Goal: Information Seeking & Learning: Learn about a topic

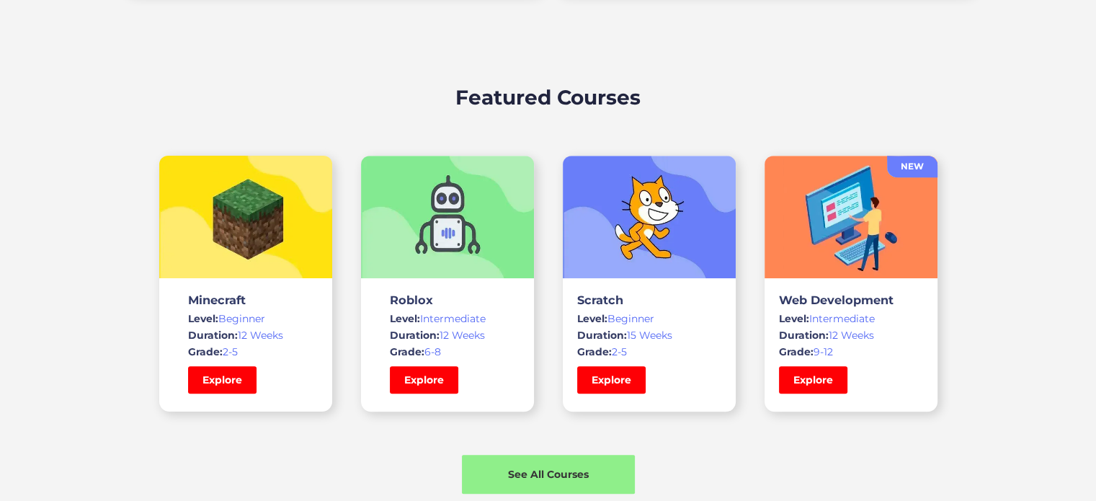
scroll to position [937, 0]
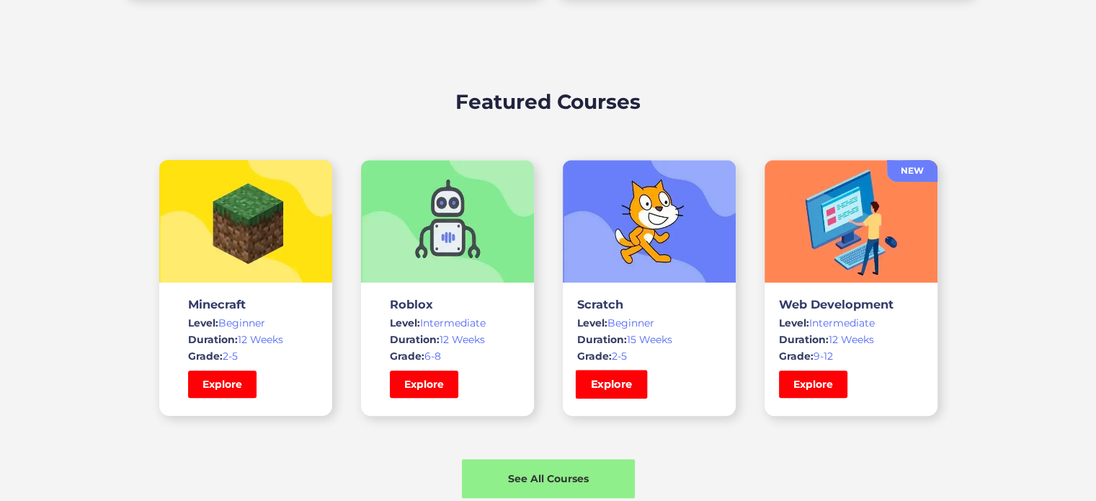
click at [591, 392] on link "Explore" at bounding box center [611, 384] width 72 height 29
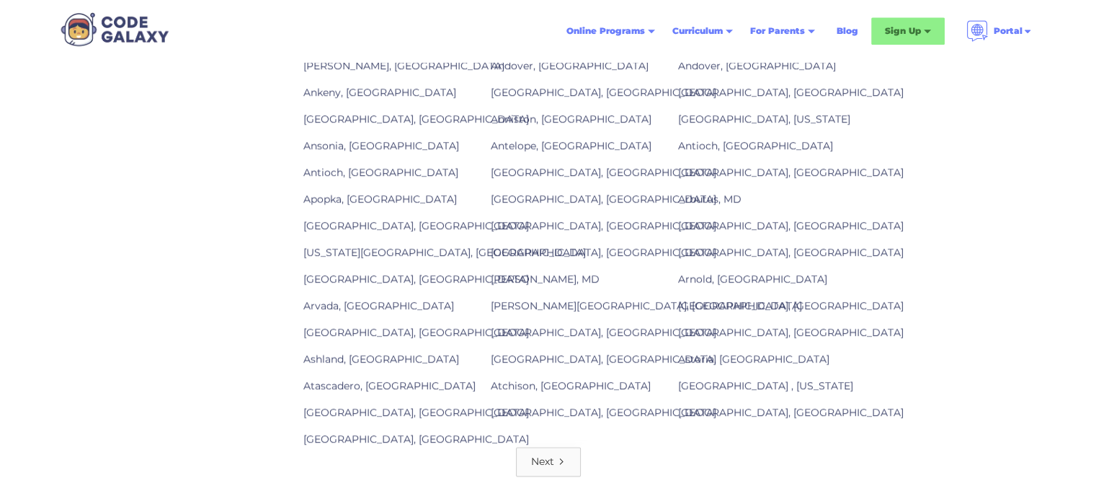
scroll to position [2091, 0]
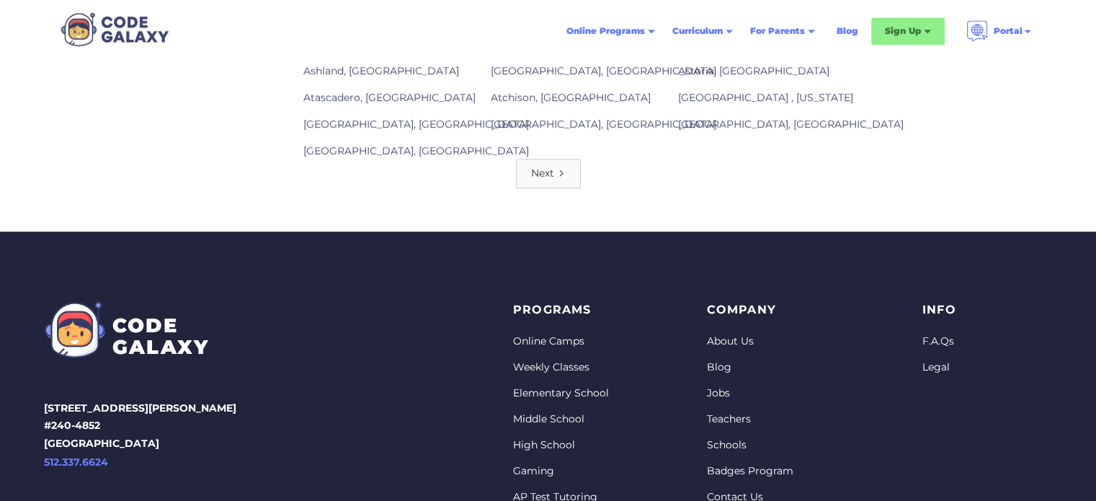
click at [554, 164] on link "Next" at bounding box center [548, 174] width 65 height 30
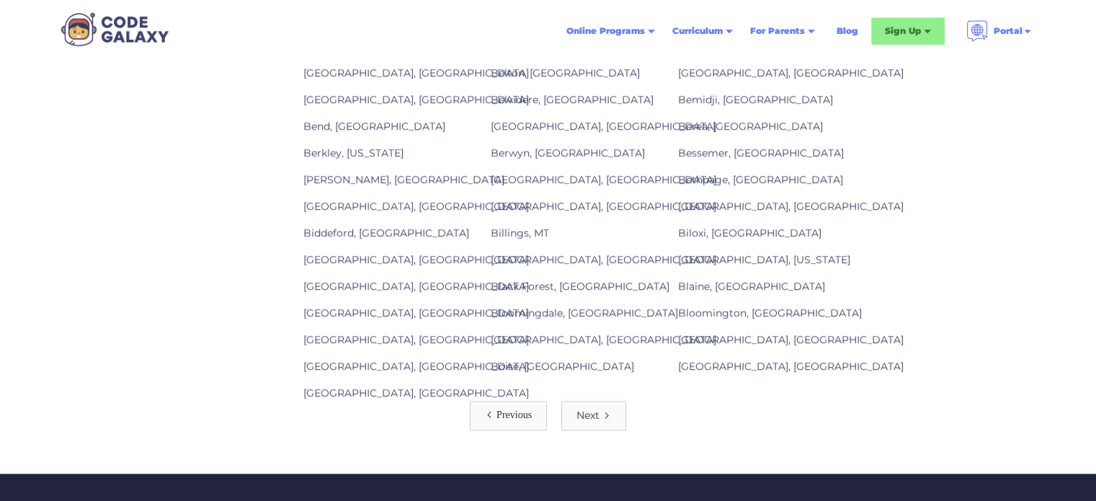
scroll to position [2091, 0]
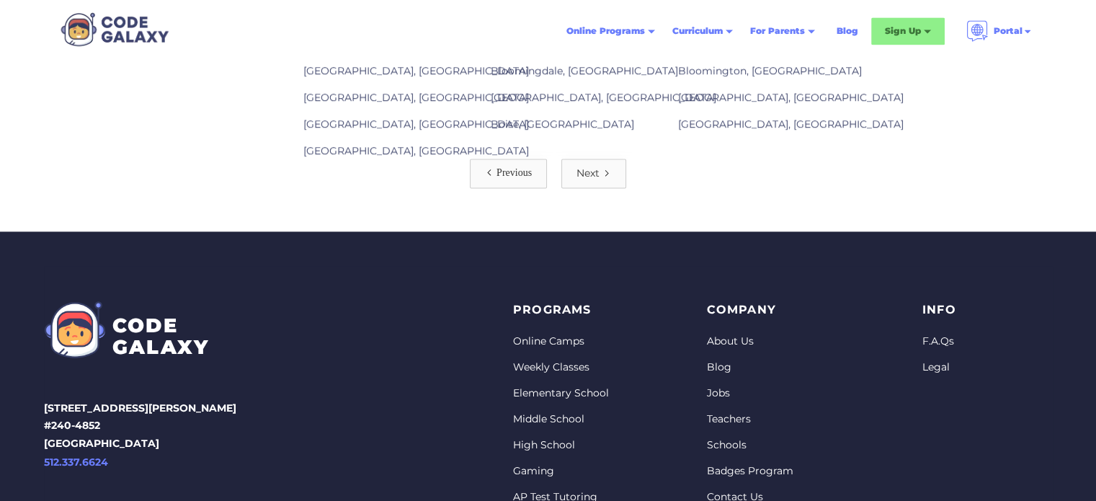
click at [591, 167] on div "Next" at bounding box center [588, 173] width 23 height 14
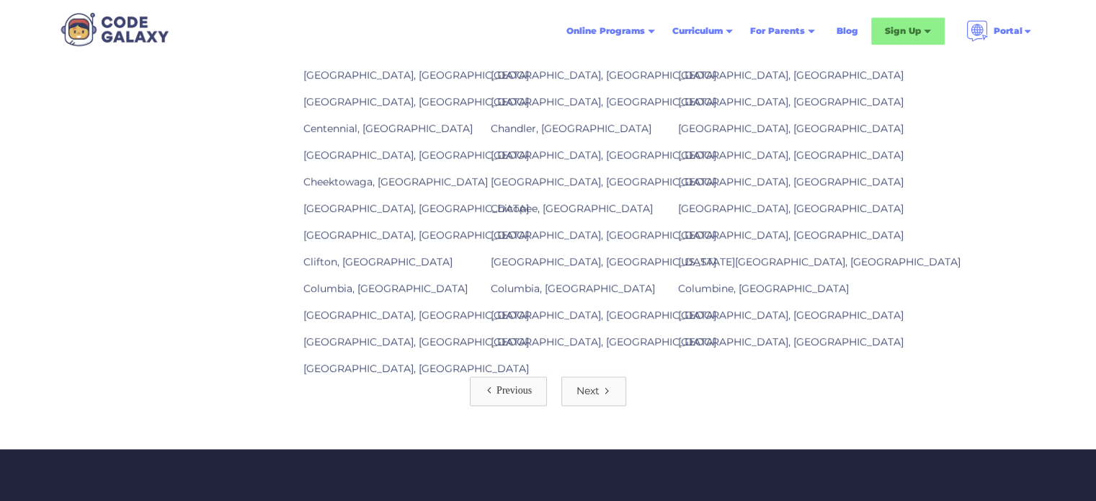
scroll to position [1874, 0]
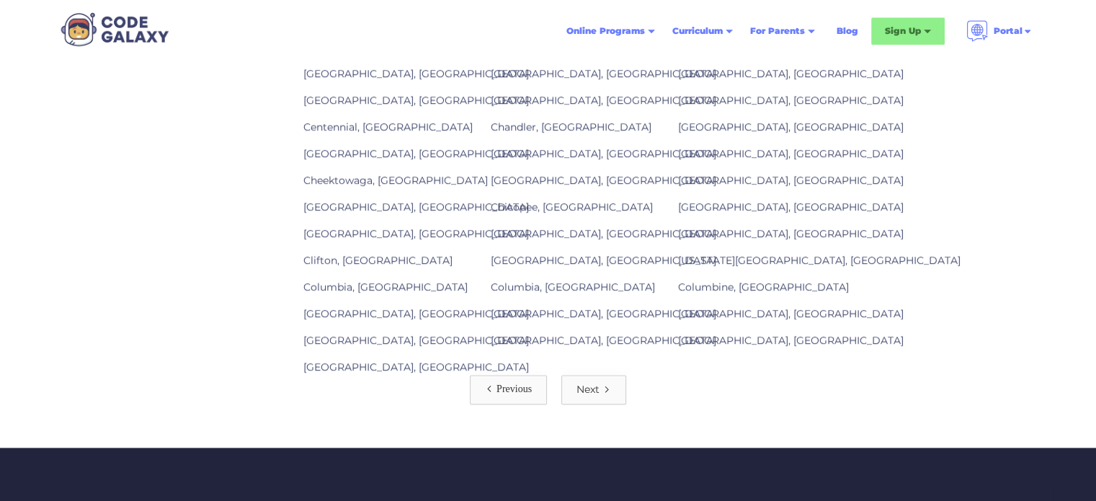
click at [584, 384] on div "Next" at bounding box center [588, 389] width 23 height 14
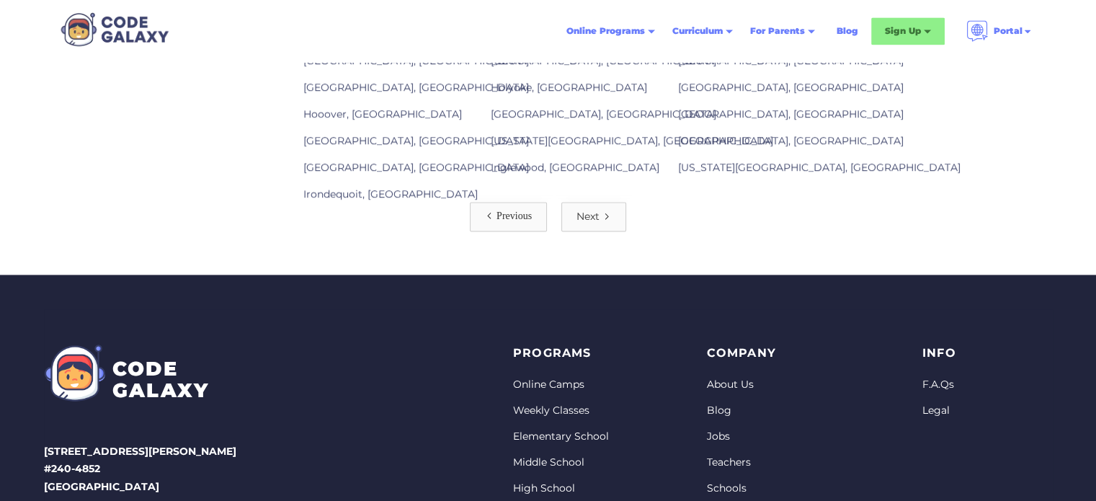
scroll to position [2091, 0]
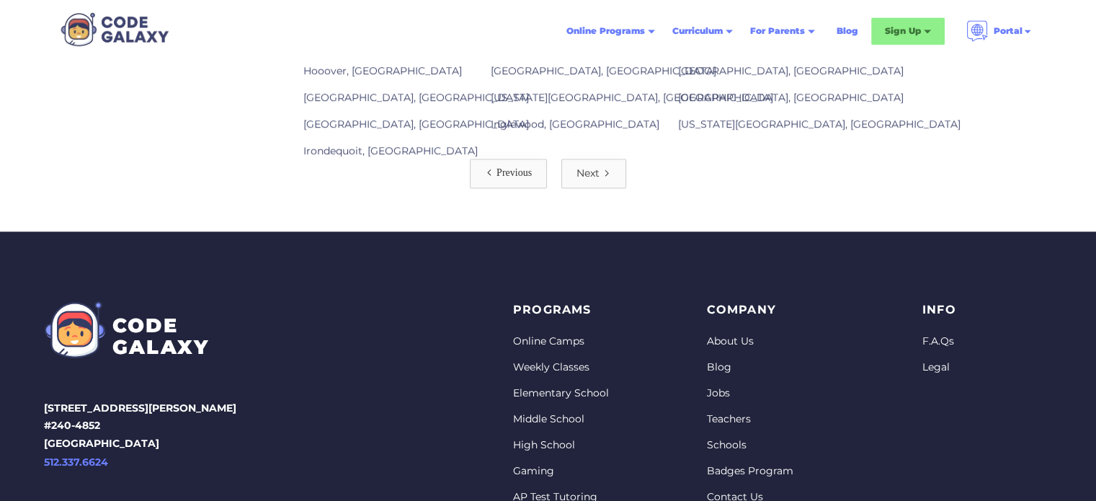
click at [609, 169] on icon "Next Page" at bounding box center [607, 173] width 9 height 9
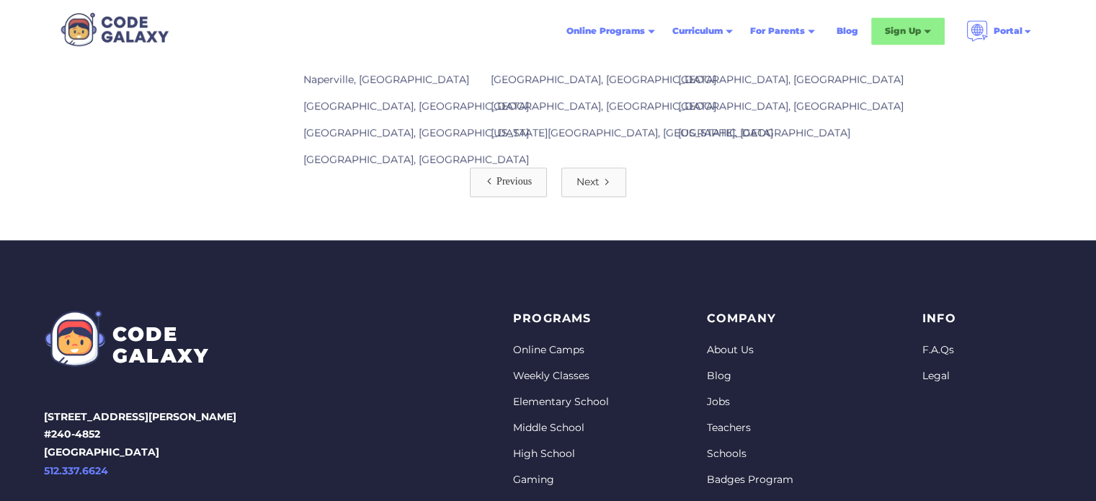
scroll to position [2091, 0]
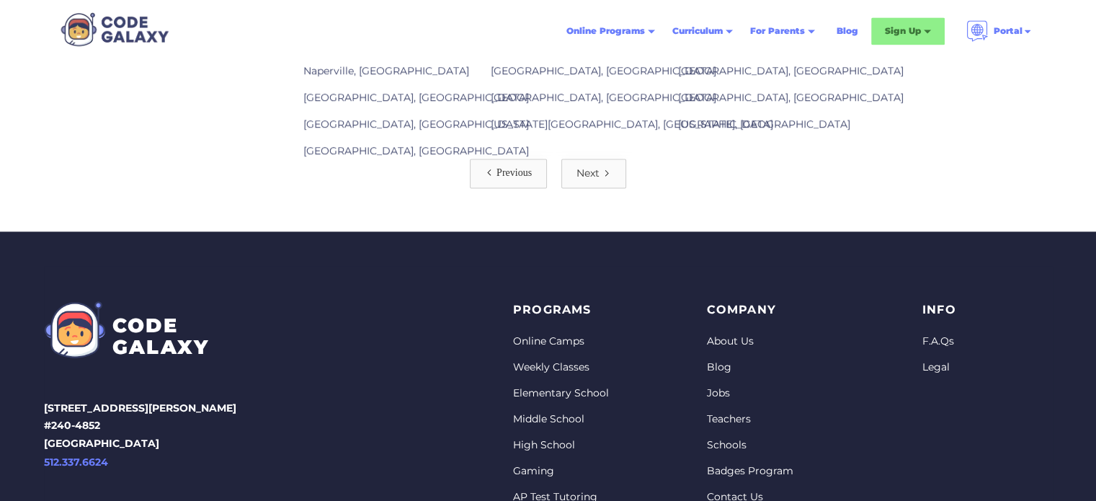
click at [601, 161] on link "Next" at bounding box center [594, 174] width 65 height 30
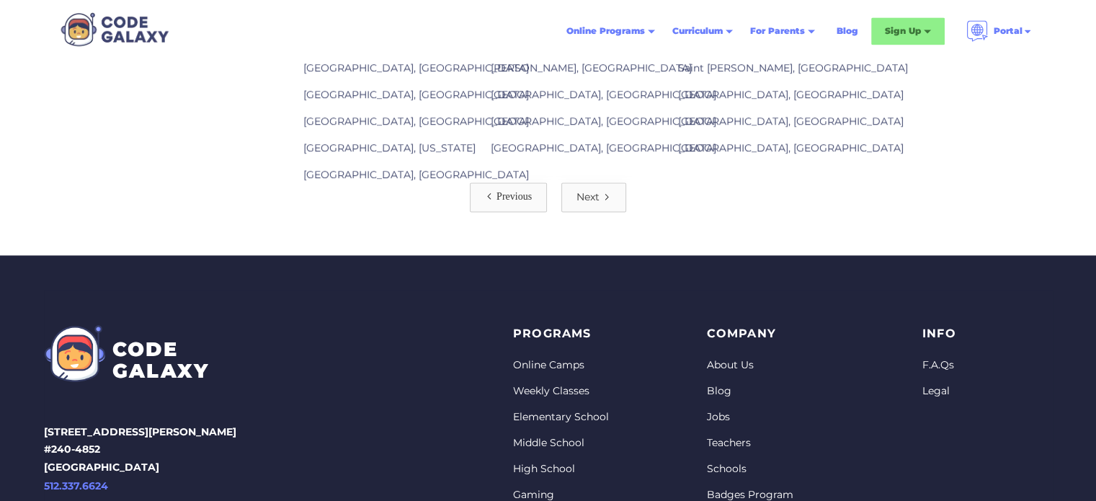
scroll to position [2091, 0]
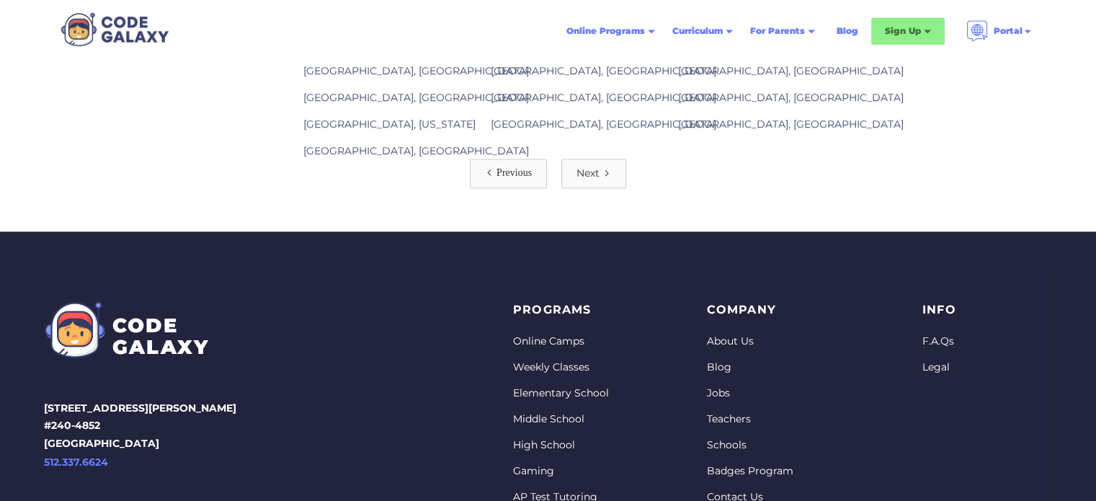
click at [600, 167] on link "Next" at bounding box center [594, 174] width 65 height 30
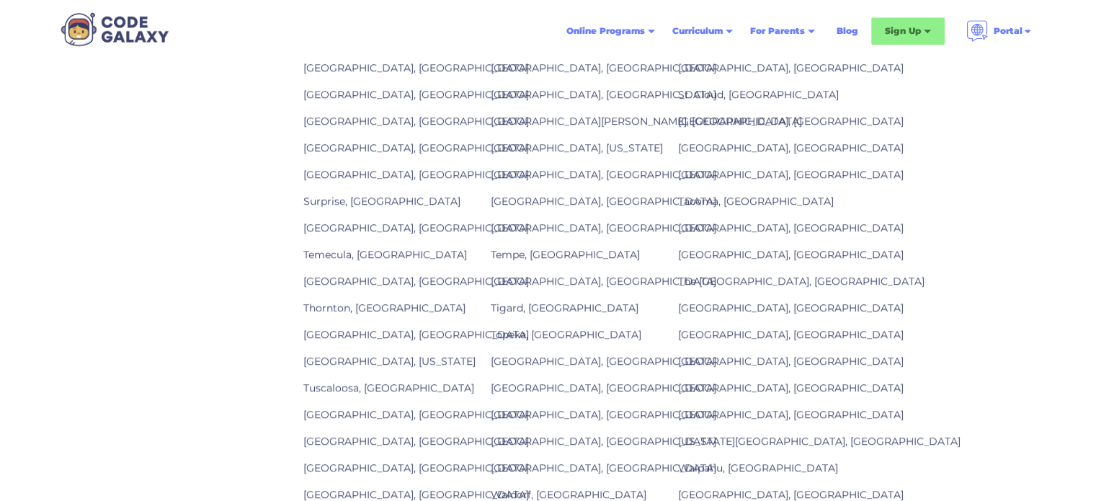
scroll to position [1586, 0]
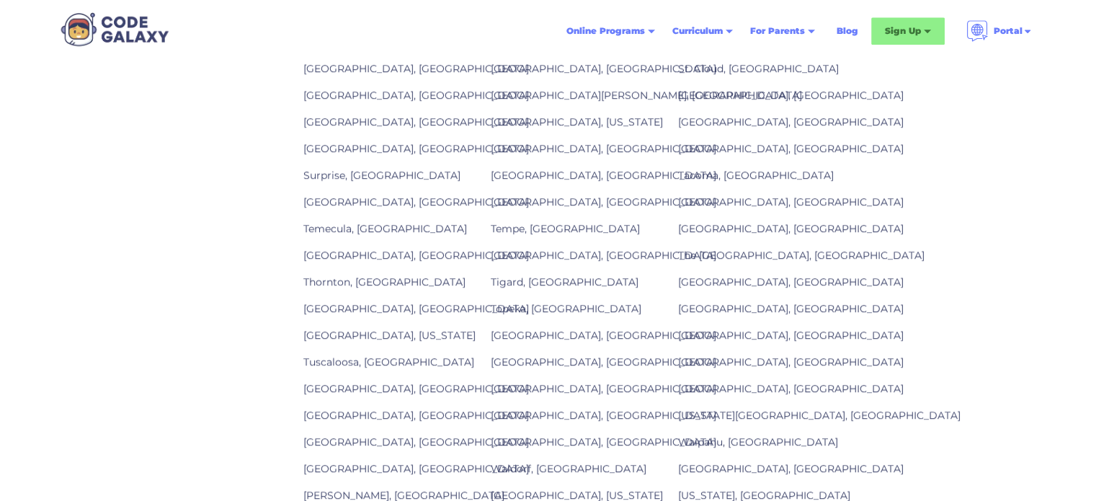
click at [703, 331] on link "[GEOGRAPHIC_DATA], [GEOGRAPHIC_DATA]" at bounding box center [791, 335] width 226 height 13
click at [708, 329] on link "[GEOGRAPHIC_DATA], [GEOGRAPHIC_DATA]" at bounding box center [791, 335] width 226 height 13
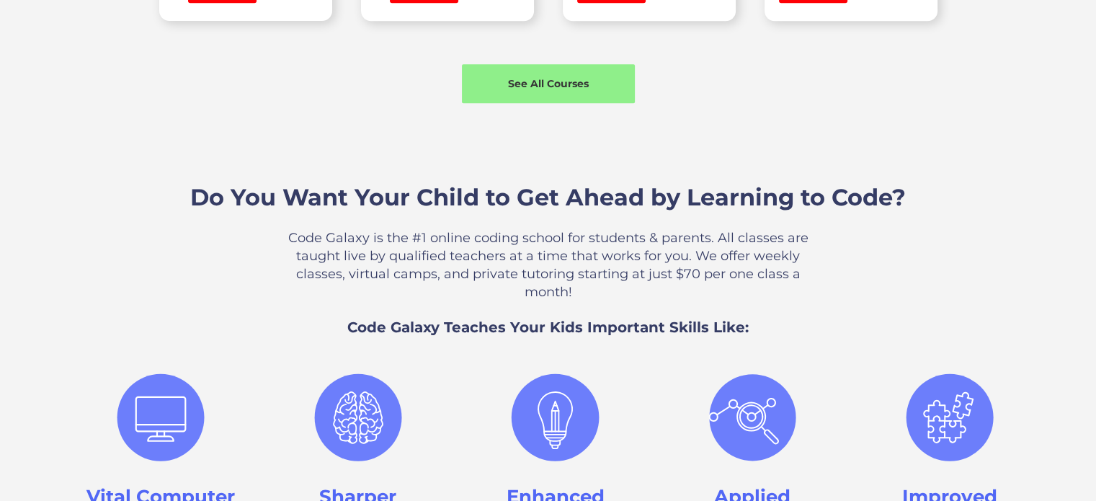
scroll to position [1514, 0]
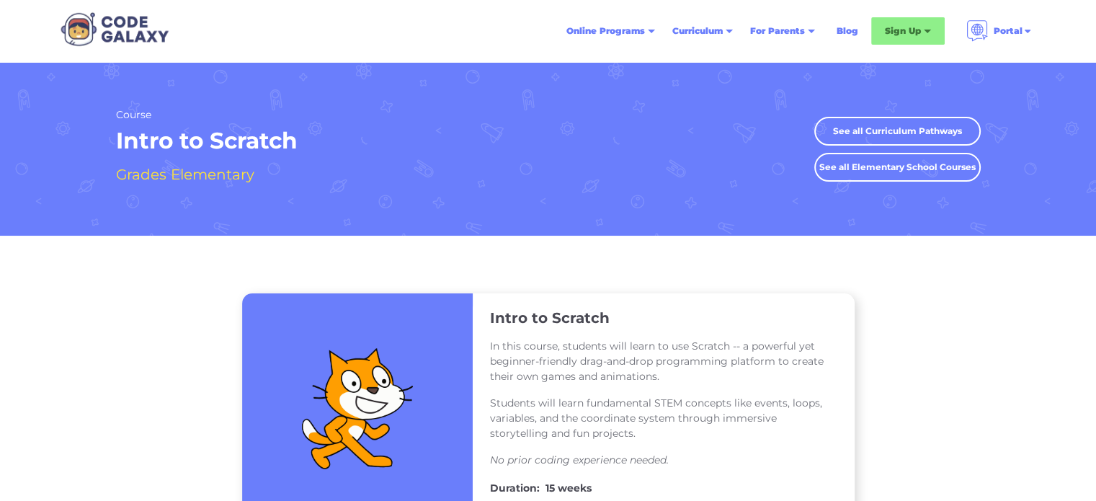
scroll to position [2091, 0]
